Goal: Transaction & Acquisition: Book appointment/travel/reservation

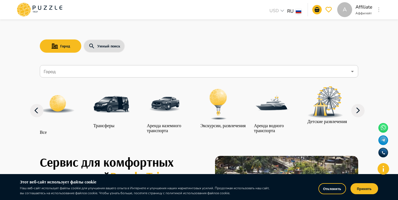
click at [202, 17] on div "A USD *** RU ** A Affiliate Аффилейт A" at bounding box center [199, 9] width 366 height 15
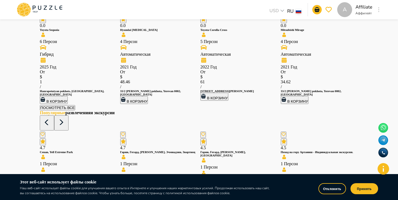
scroll to position [641, 0]
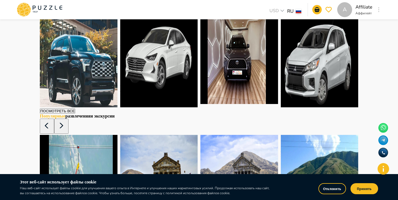
click at [101, 107] on div "0.0 Toyota Sequoia 6 Персон Гибрид 2025 Год От   $ 1 /  Hanrapetutyan pokhots, …" at bounding box center [79, 60] width 78 height 95
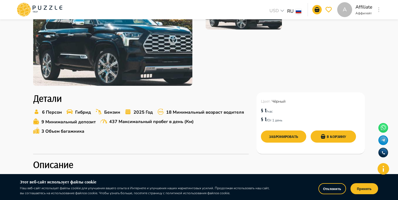
scroll to position [109, 0]
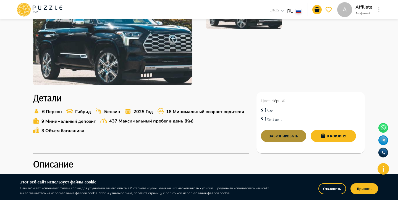
click at [290, 135] on button "Забронировать" at bounding box center [283, 136] width 45 height 12
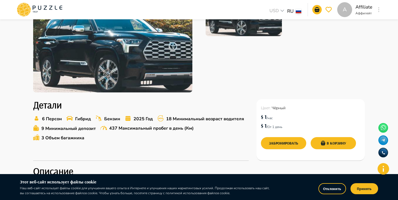
scroll to position [102, 0]
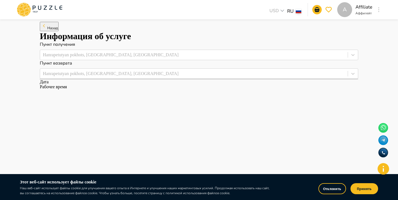
scroll to position [1, 0]
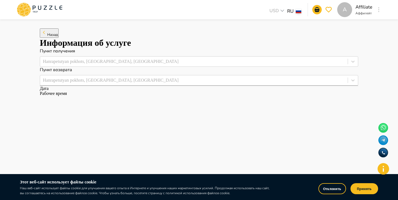
click at [52, 33] on div "Назад" at bounding box center [199, 32] width 318 height 9
click at [55, 38] on button "Назад" at bounding box center [49, 32] width 19 height 9
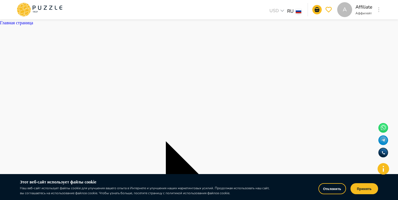
click at [45, 7] on icon at bounding box center [39, 9] width 47 height 14
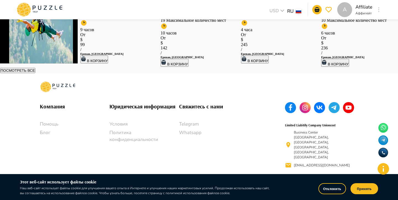
scroll to position [843, 0]
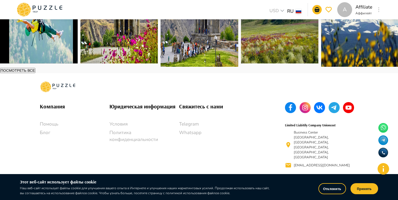
click at [156, 32] on div "9 часов" at bounding box center [117, 26] width 75 height 13
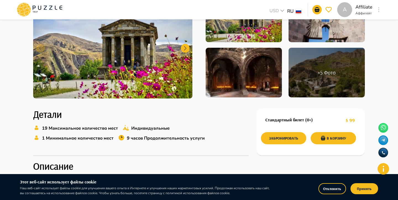
scroll to position [95, 0]
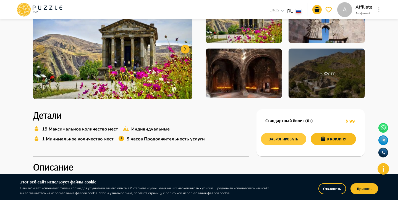
click at [284, 136] on button "Забронировать" at bounding box center [283, 139] width 45 height 12
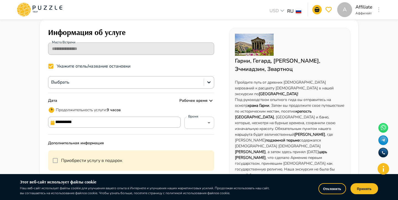
scroll to position [34, 0]
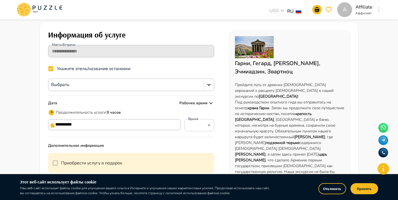
click at [133, 85] on div at bounding box center [126, 84] width 150 height 7
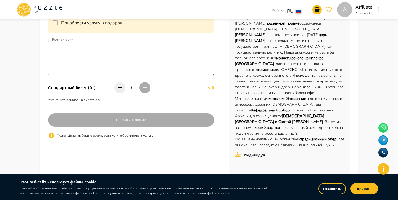
scroll to position [154, 0]
click at [337, 189] on button "Отклонить" at bounding box center [332, 188] width 28 height 11
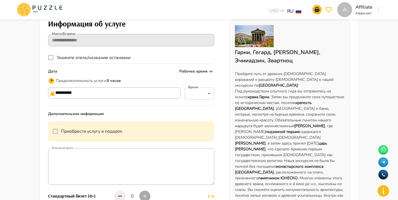
scroll to position [45, 0]
